Goal: Task Accomplishment & Management: Use online tool/utility

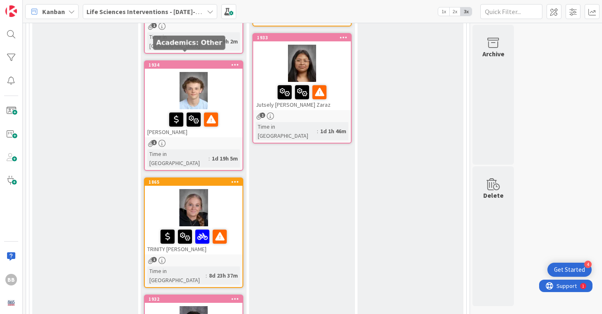
scroll to position [585, 0]
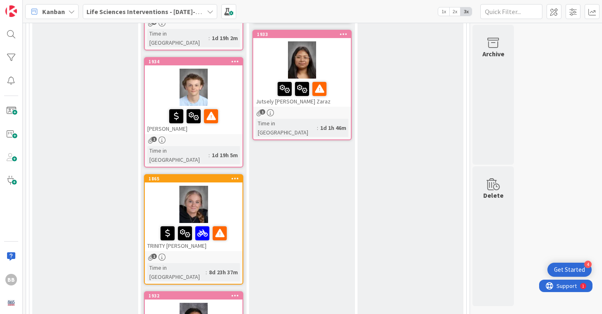
click at [167, 186] on div at bounding box center [194, 204] width 98 height 37
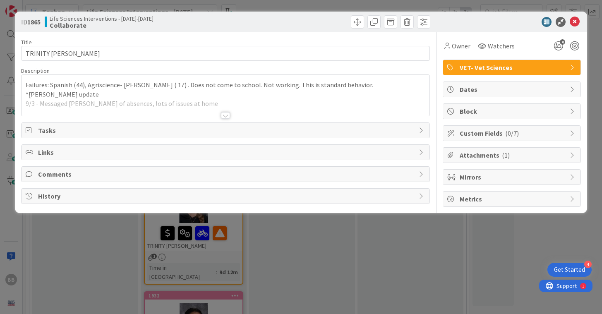
click at [213, 100] on div at bounding box center [225, 105] width 407 height 21
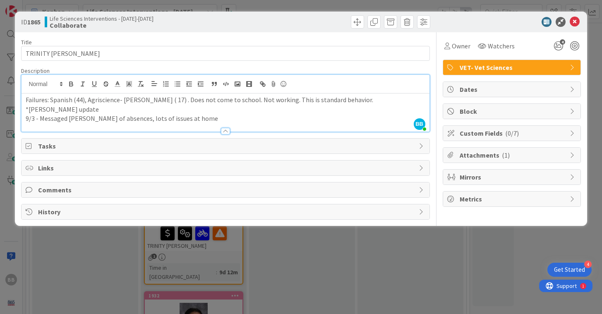
click at [208, 117] on p "9/3 - Messaged [PERSON_NAME] of absences, lots of issues at home" at bounding box center [225, 119] width 399 height 10
click at [225, 129] on div at bounding box center [225, 131] width 9 height 7
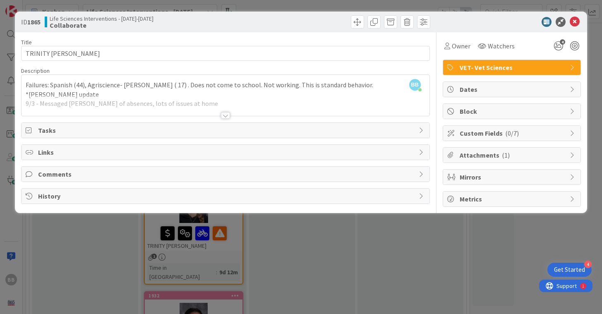
click at [227, 115] on div at bounding box center [225, 115] width 9 height 7
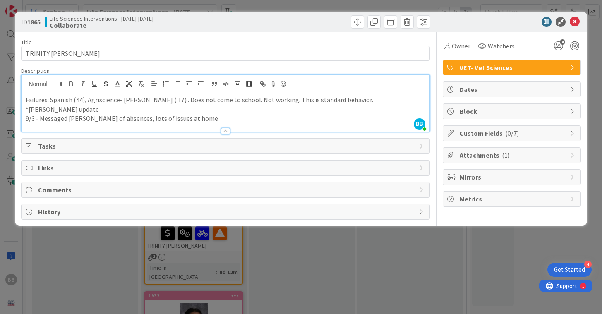
click at [207, 120] on p "9/3 - Messaged [PERSON_NAME] of absences, lots of issues at home" at bounding box center [225, 119] width 399 height 10
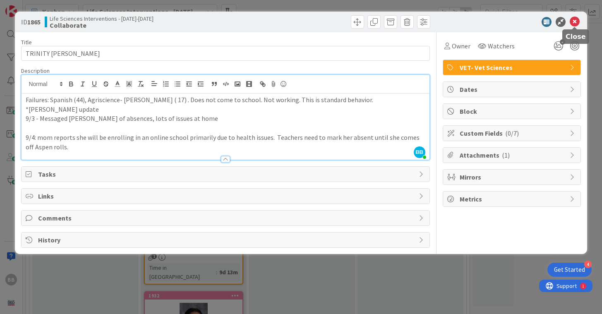
click at [576, 22] on icon at bounding box center [575, 22] width 10 height 10
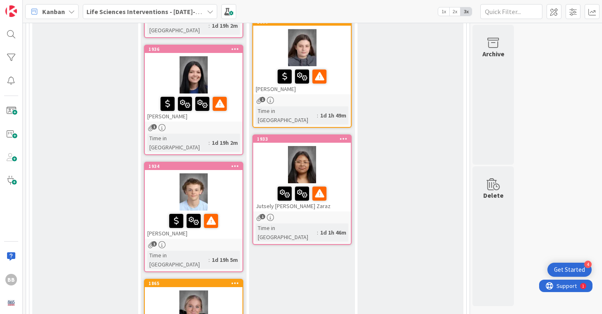
scroll to position [482, 0]
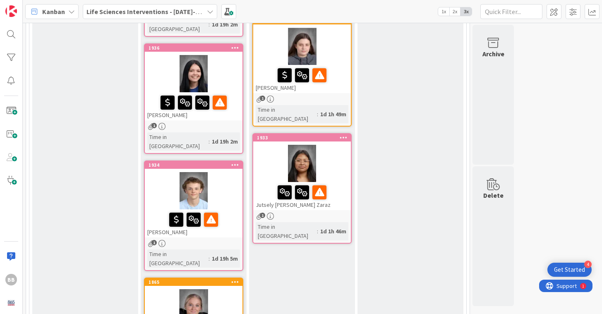
click at [226, 172] on div at bounding box center [194, 190] width 98 height 37
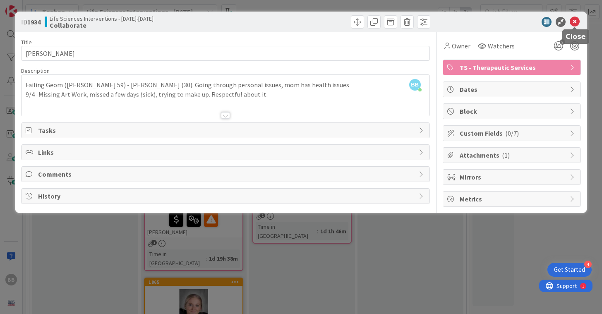
click at [578, 18] on icon at bounding box center [575, 22] width 10 height 10
